Goal: Task Accomplishment & Management: Complete application form

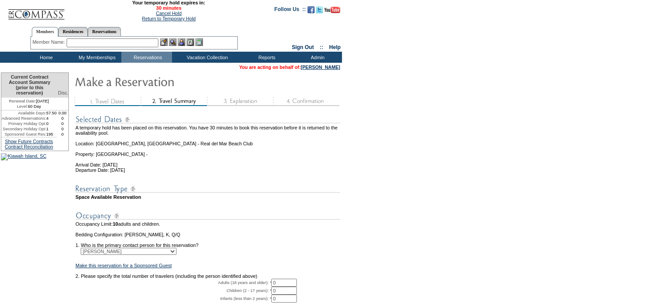
scroll to position [35, 0]
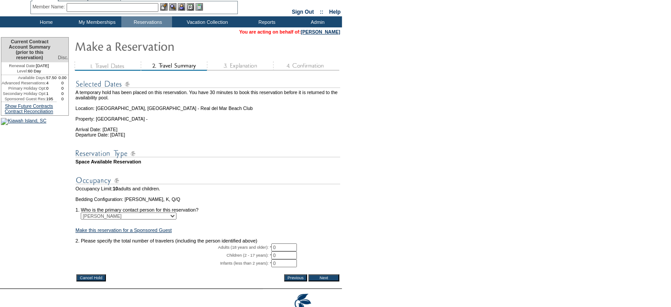
click at [134, 219] on select "Employee Account for [PERSON_NAME] [PERSON_NAME]" at bounding box center [129, 215] width 96 height 7
select select "27554"
click at [86, 219] on select "Employee Account for [PERSON_NAME] [PERSON_NAME]" at bounding box center [129, 215] width 96 height 7
click at [135, 232] on link "Make this reservation for a Sponsored Guest" at bounding box center [123, 229] width 96 height 5
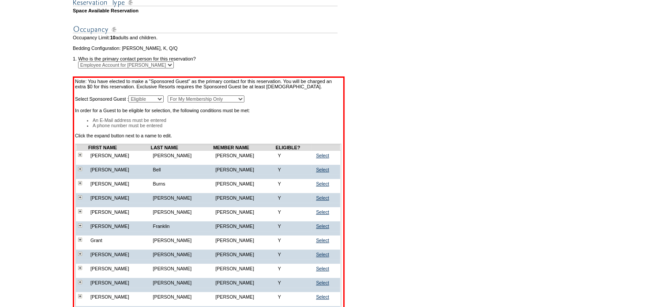
scroll to position [185, 0]
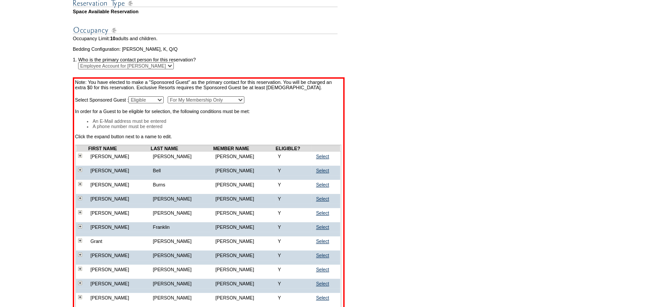
click at [153, 69] on select "Employee Account for [PERSON_NAME] [PERSON_NAME]" at bounding box center [126, 65] width 96 height 7
select select "34890"
click at [86, 69] on select "Employee Account for [PERSON_NAME] [PERSON_NAME]" at bounding box center [126, 65] width 96 height 7
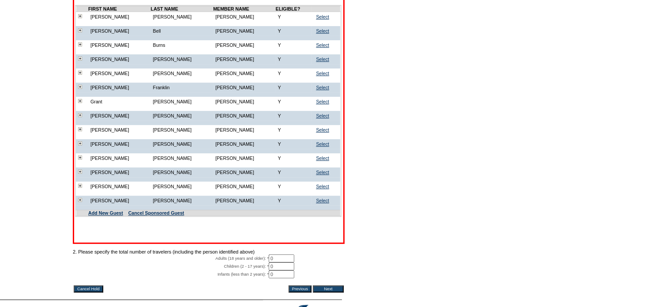
scroll to position [329, 0]
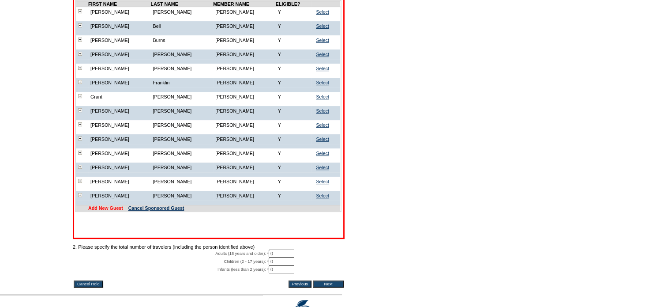
click at [119, 210] on link "Add New Guest" at bounding box center [105, 207] width 35 height 5
